Goal: Transaction & Acquisition: Obtain resource

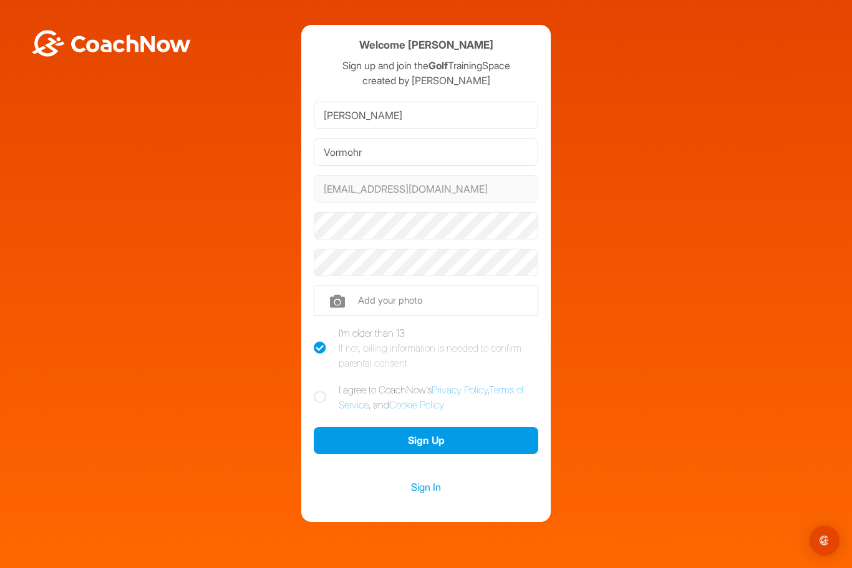
click at [420, 488] on link "Sign In" at bounding box center [426, 487] width 225 height 16
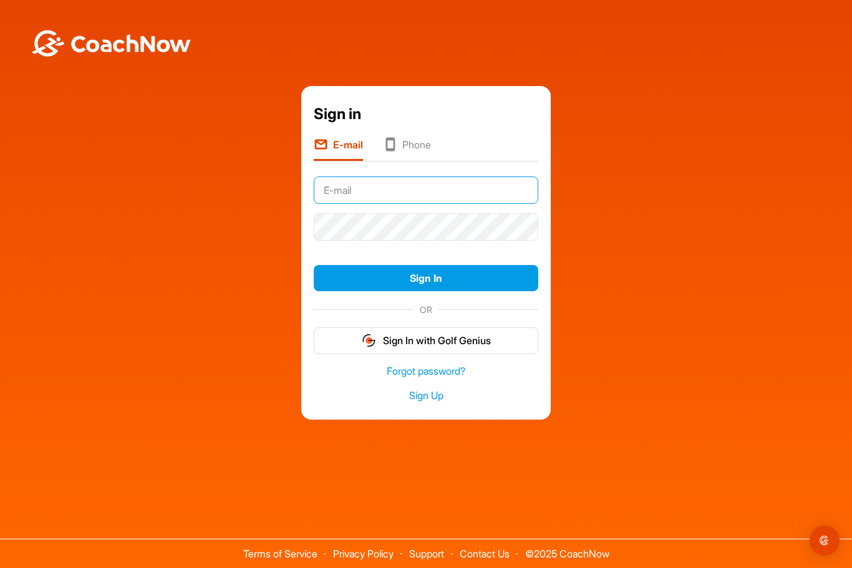
type input "[EMAIL_ADDRESS][DOMAIN_NAME]"
click at [426, 292] on button "Sign In" at bounding box center [426, 278] width 225 height 27
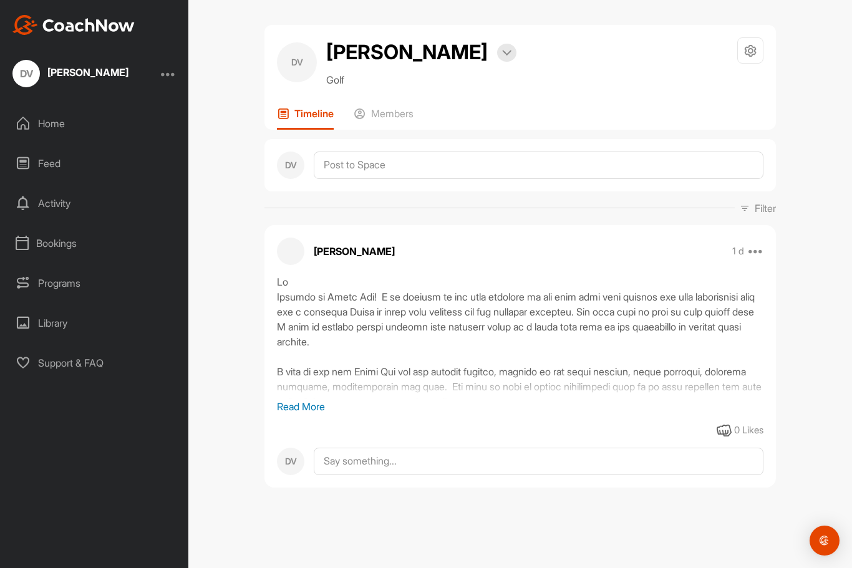
click at [296, 409] on p "Read More" at bounding box center [520, 406] width 487 height 15
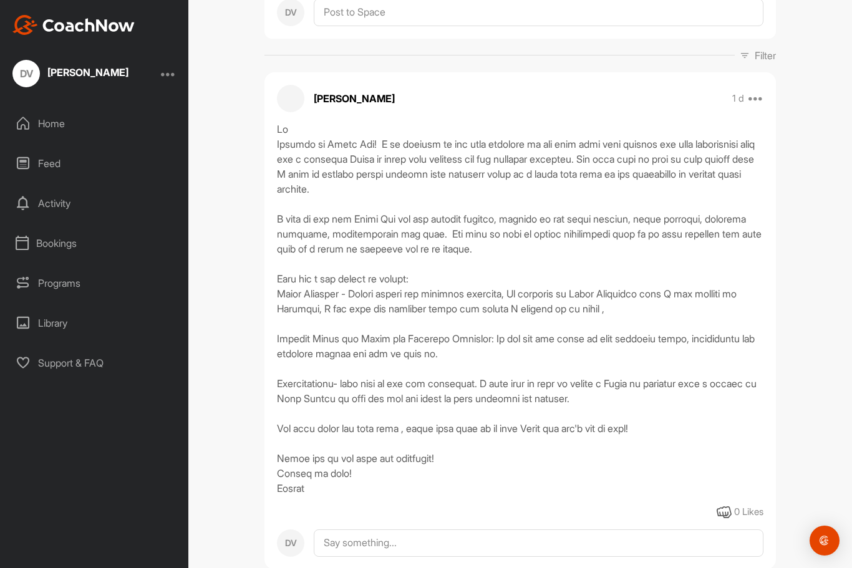
scroll to position [152, 0]
click at [46, 324] on div "Library" at bounding box center [95, 323] width 176 height 31
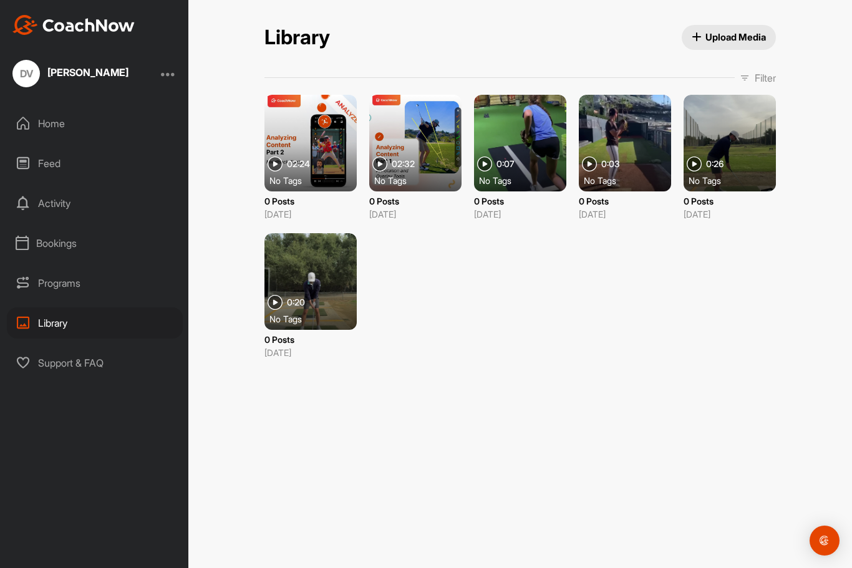
click at [428, 143] on div at bounding box center [415, 143] width 92 height 97
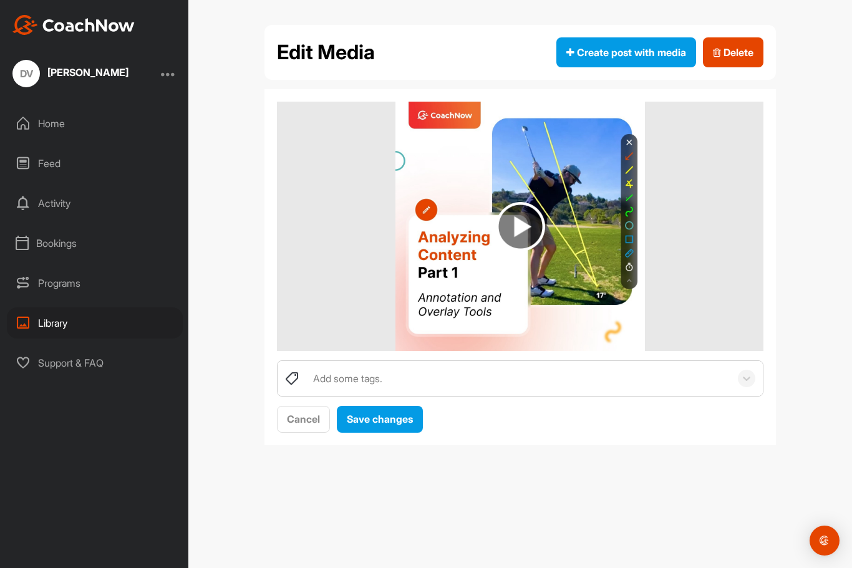
click at [519, 224] on img at bounding box center [520, 226] width 49 height 49
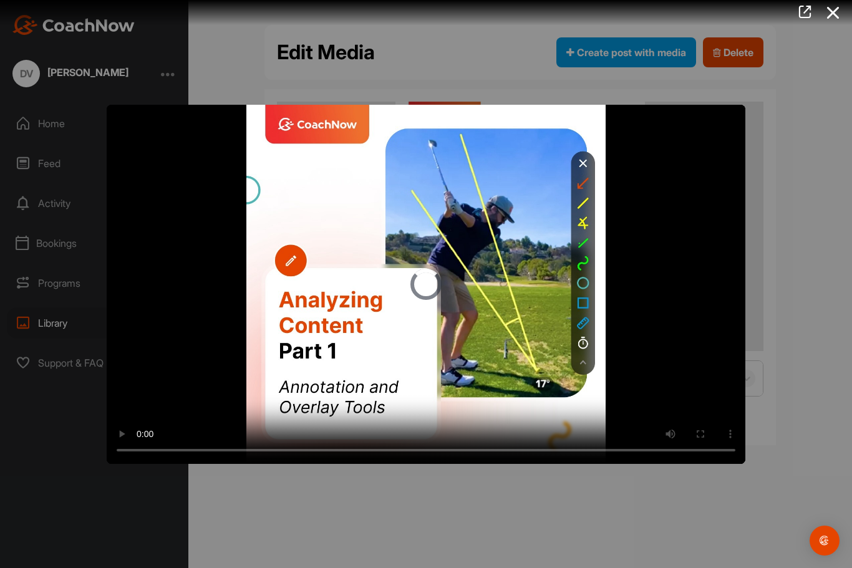
click at [425, 281] on video "Video Player" at bounding box center [426, 284] width 639 height 359
